Goal: Find specific page/section: Find specific page/section

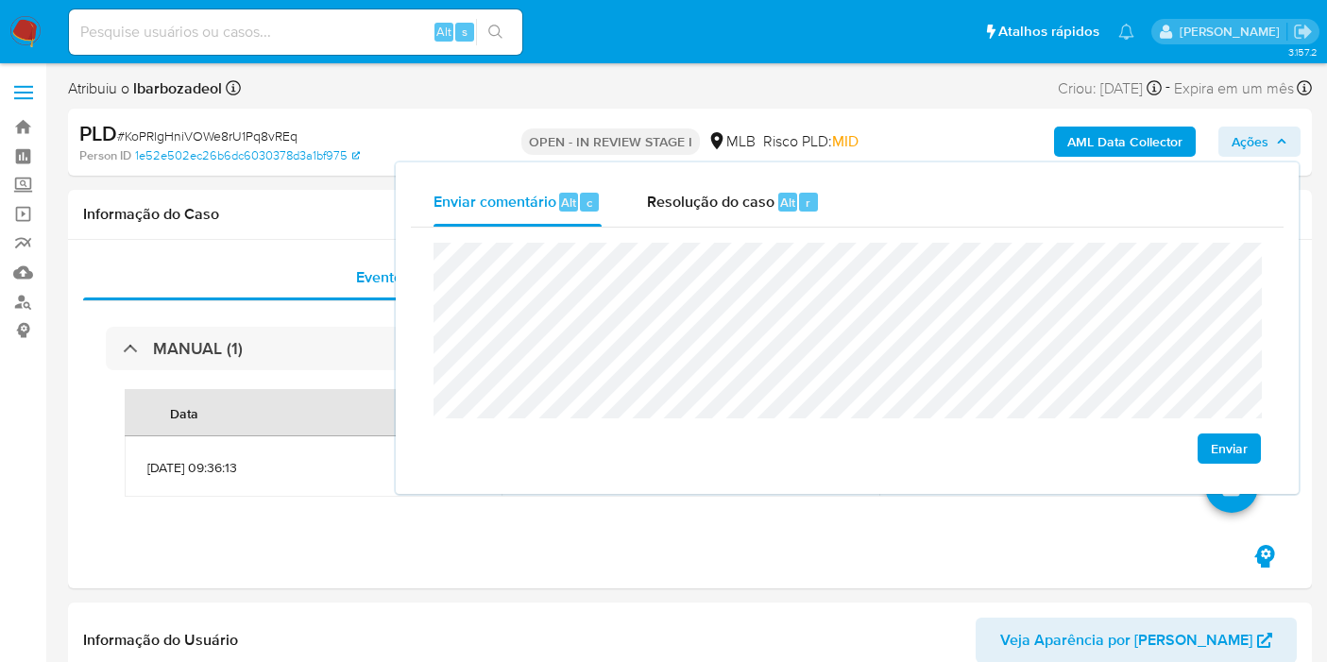
scroll to position [20, 0]
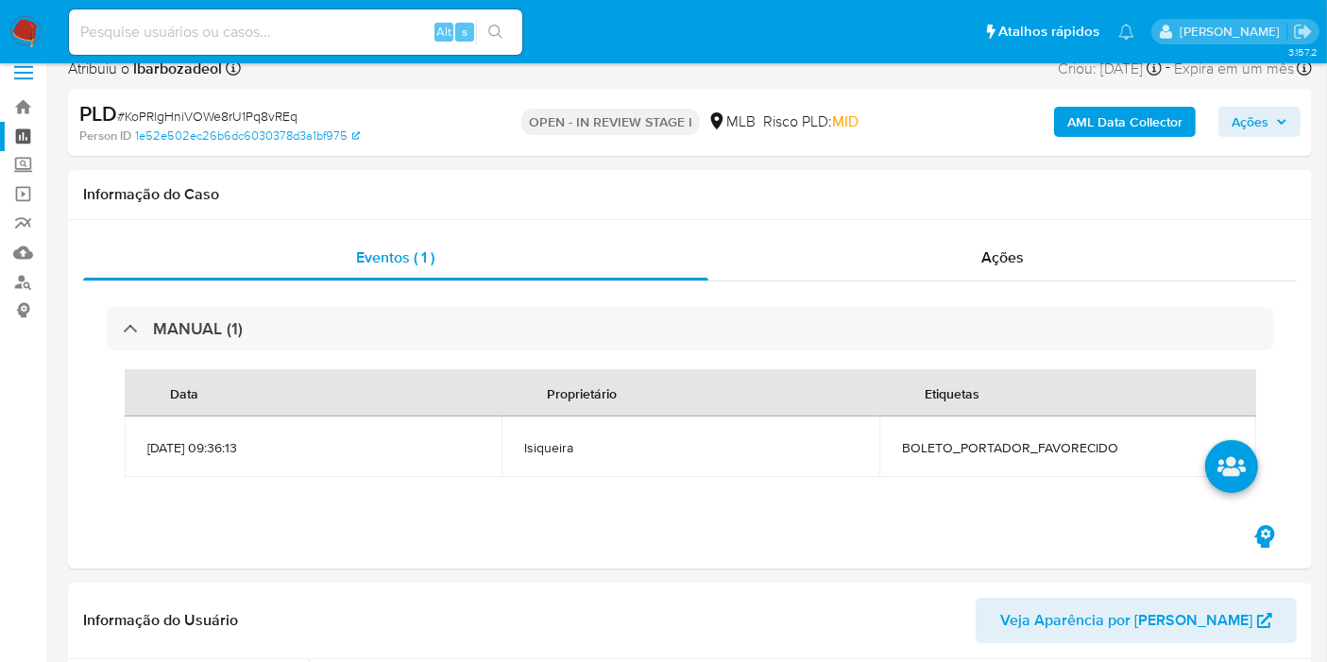
drag, startPoint x: 25, startPoint y: 136, endPoint x: 11, endPoint y: 130, distance: 14.4
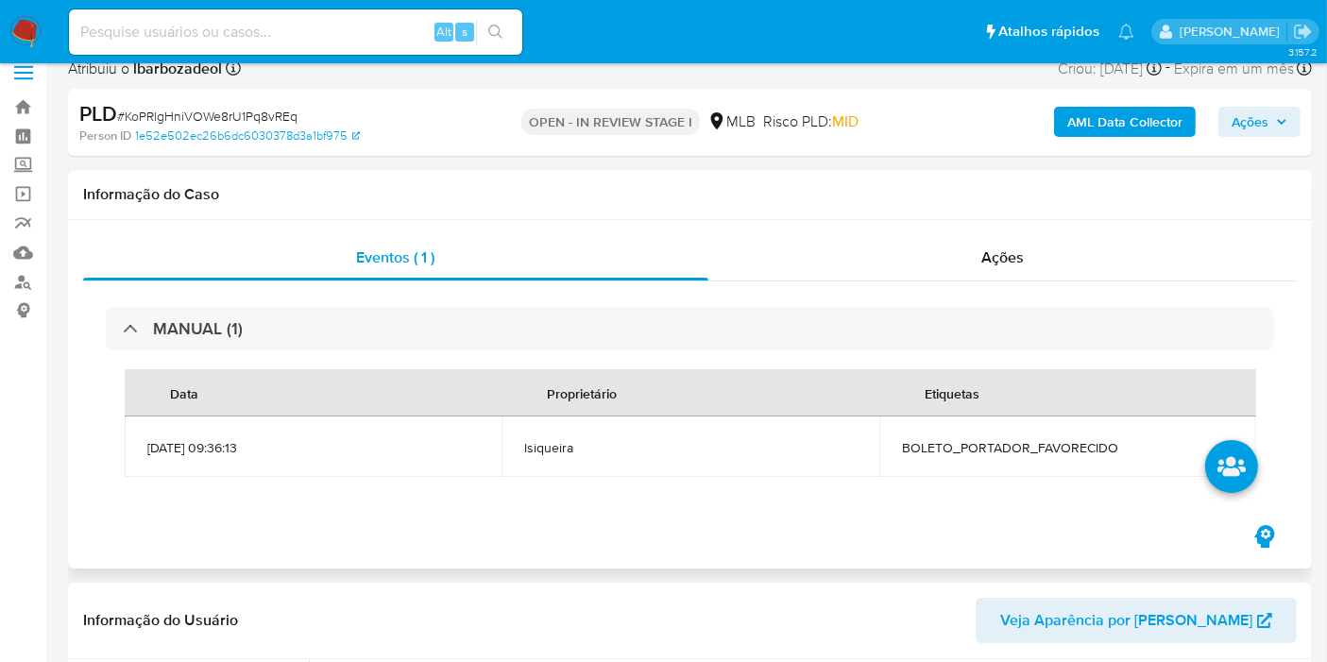
click at [991, 454] on span "BOLETO_PORTADOR_FAVORECIDO" at bounding box center [1068, 447] width 332 height 17
copy span "BOLETO_PORTADOR_FAVORECIDO"
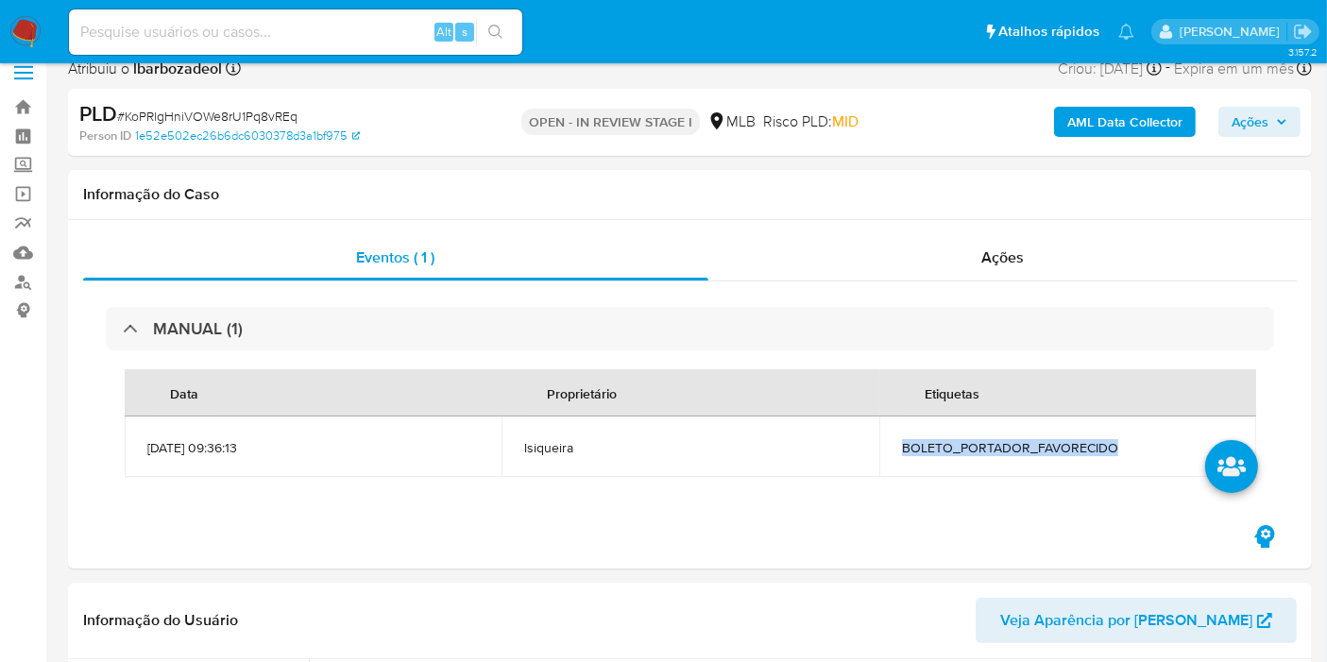
click at [1274, 136] on button "Ações" at bounding box center [1260, 122] width 82 height 30
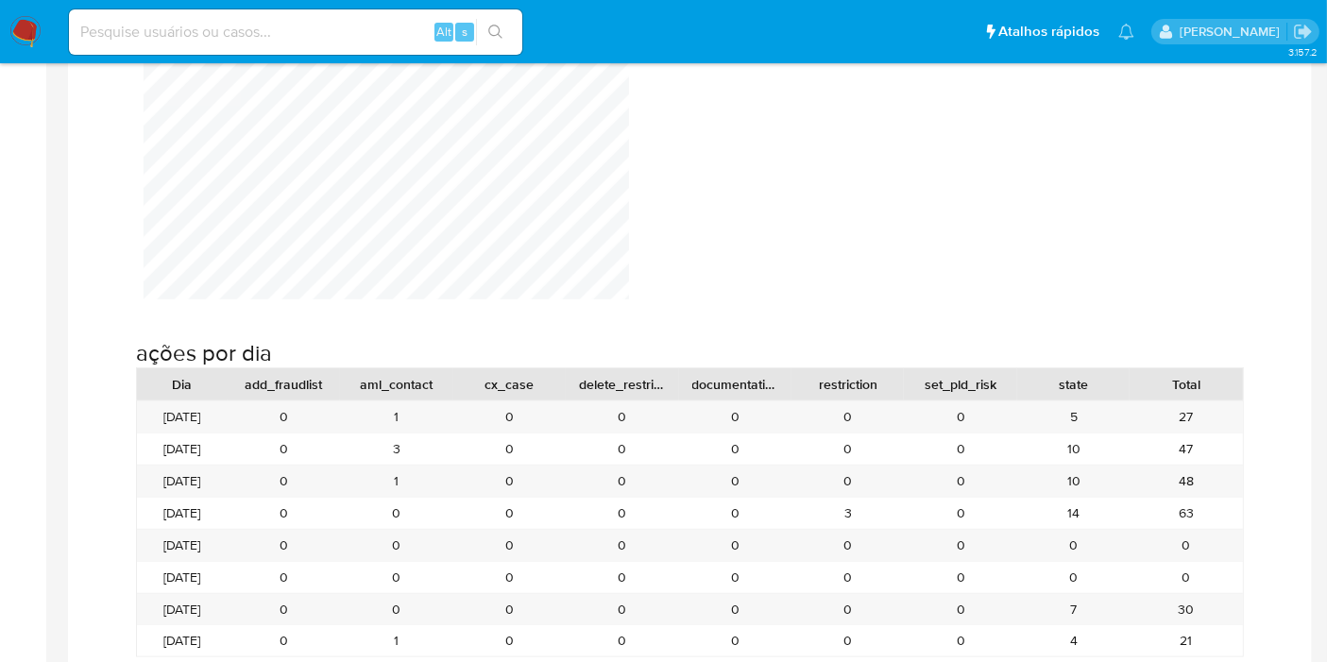
scroll to position [1679, 0]
